Goal: Book appointment/travel/reservation

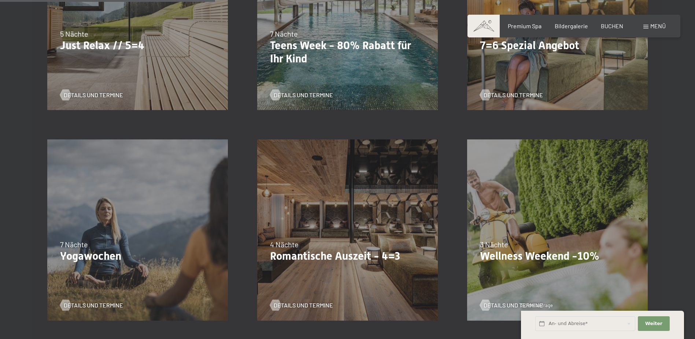
scroll to position [520, 0]
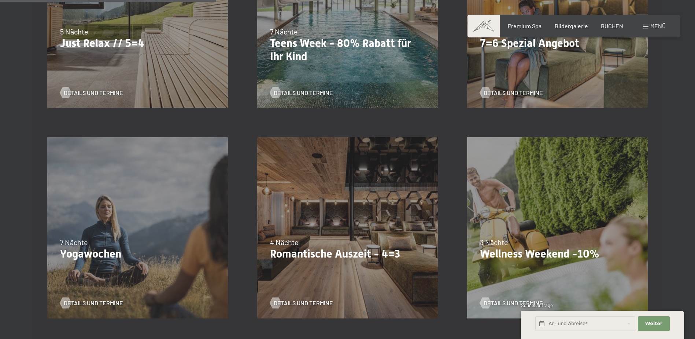
click at [308, 247] on p "Romantische Auszeit - 4=3" at bounding box center [347, 253] width 155 height 13
drag, startPoint x: 294, startPoint y: 269, endPoint x: 287, endPoint y: 294, distance: 26.3
click at [287, 294] on div "09.11.–05.12.2025 08.12.–19.12.2025 11.01.–23.01.2026 08.03.–27.03.2026 29.03.–…" at bounding box center [348, 227] width 210 height 210
drag, startPoint x: 330, startPoint y: 257, endPoint x: 273, endPoint y: 263, distance: 57.2
click at [273, 263] on div "09.11.–05.12.2025 08.12.–19.12.2025 11.01.–23.01.2026 08.03.–27.03.2026 29.03.–…" at bounding box center [348, 227] width 210 height 210
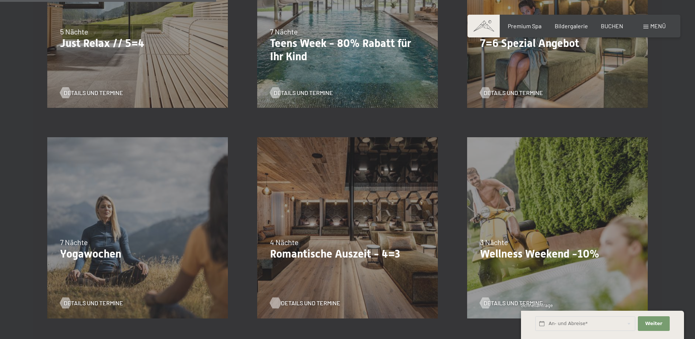
click at [299, 302] on span "Details und Termine" at bounding box center [310, 303] width 59 height 8
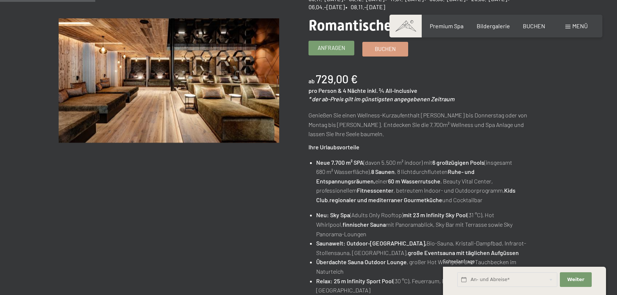
scroll to position [73, 0]
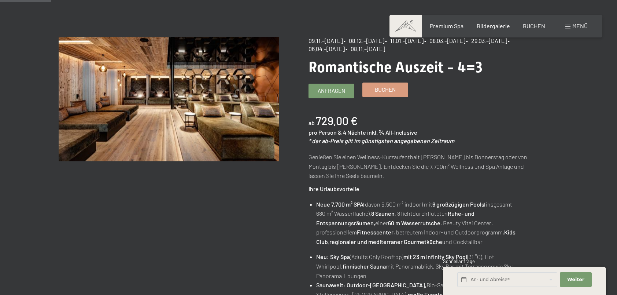
click at [382, 89] on span "Buchen" at bounding box center [385, 90] width 21 height 8
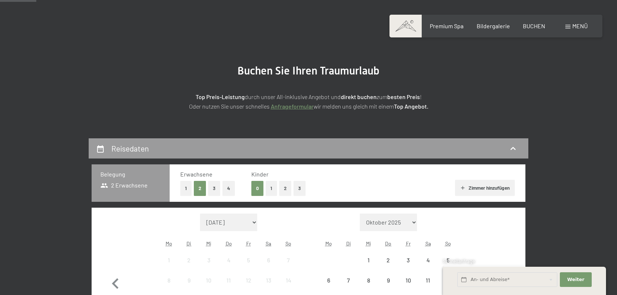
scroll to position [73, 0]
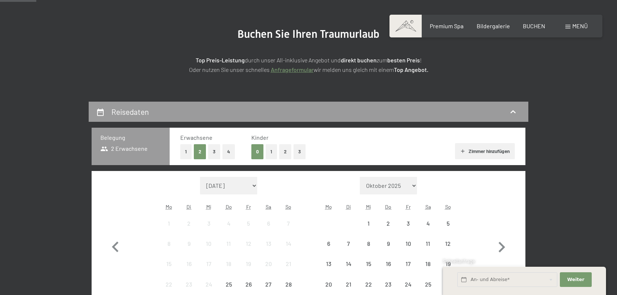
select select "2025-11-01"
select select "2025-12-01"
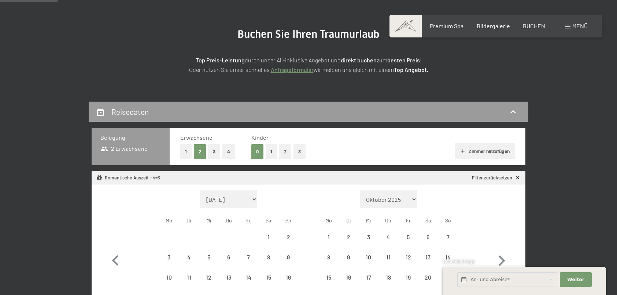
select select "2025-11-01"
select select "2025-12-01"
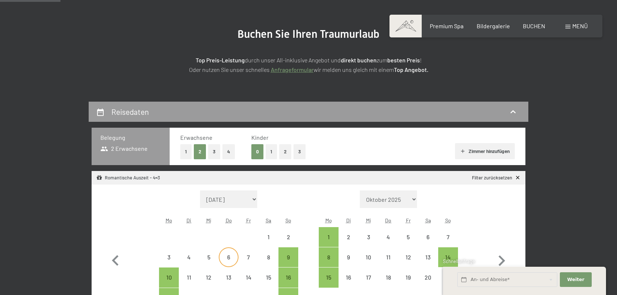
scroll to position [110, 0]
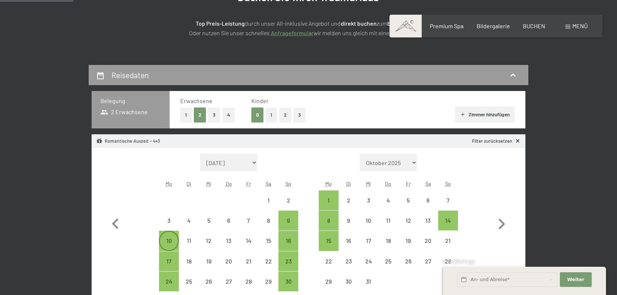
click at [177, 239] on div "10" at bounding box center [169, 247] width 18 height 18
select select "2025-11-01"
select select "2025-12-01"
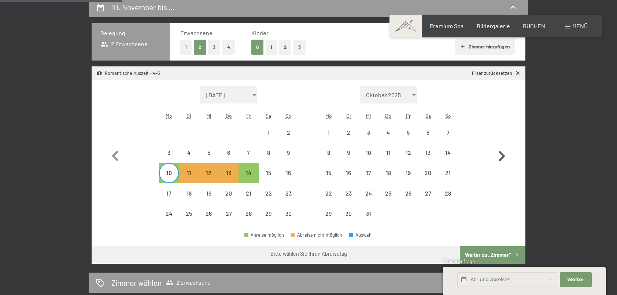
scroll to position [183, 0]
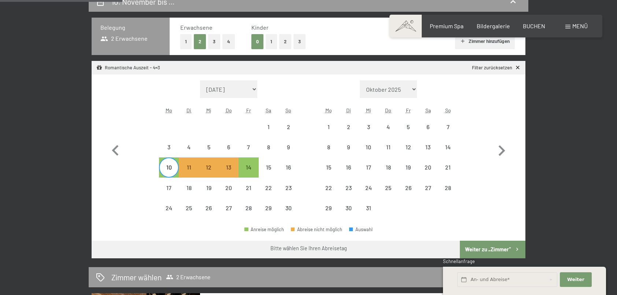
click at [498, 248] on button "Weiter zu „Zimmer“" at bounding box center [493, 249] width 66 height 18
select select "2025-11-01"
select select "2025-12-01"
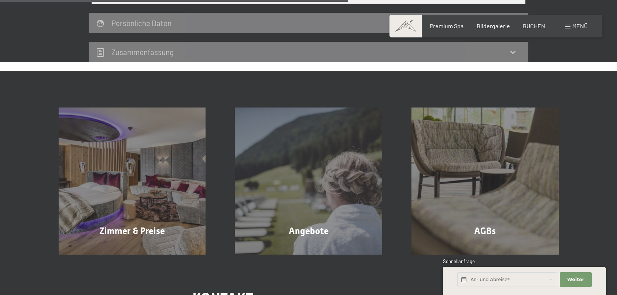
scroll to position [391, 0]
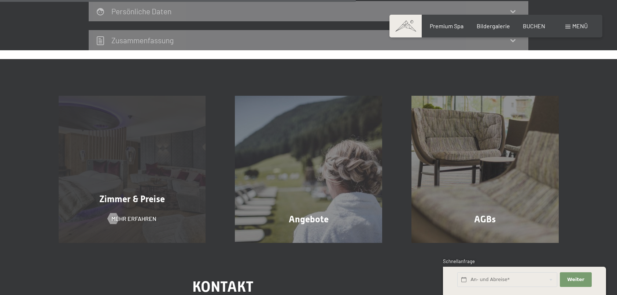
click at [165, 208] on div "Zimmer & Preise Mehr erfahren" at bounding box center [132, 169] width 177 height 147
